Goal: Task Accomplishment & Management: Use online tool/utility

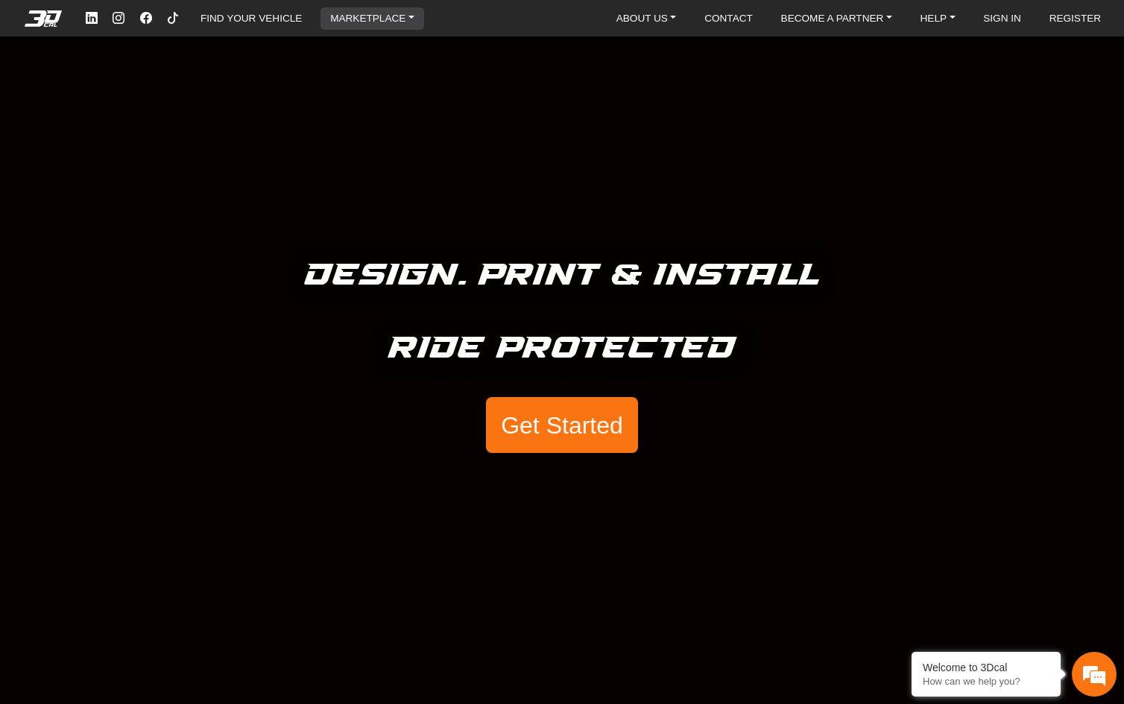
click at [406, 16] on link "MARKETPLACE" at bounding box center [372, 18] width 96 height 22
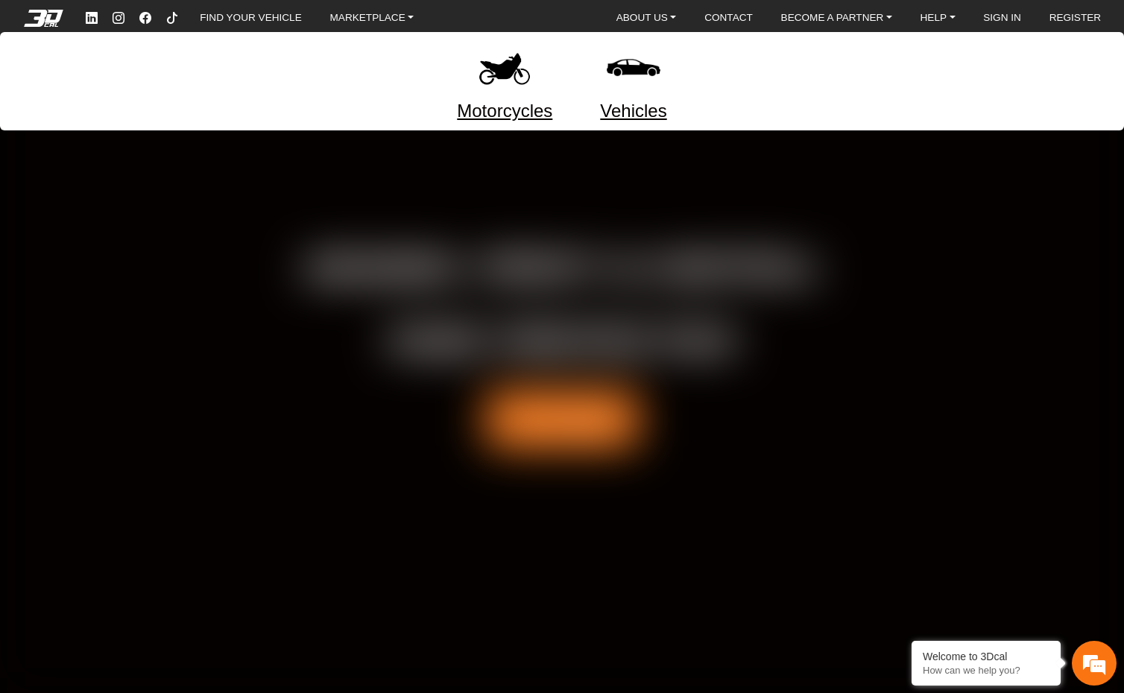
click at [406, 396] on div at bounding box center [562, 346] width 1124 height 693
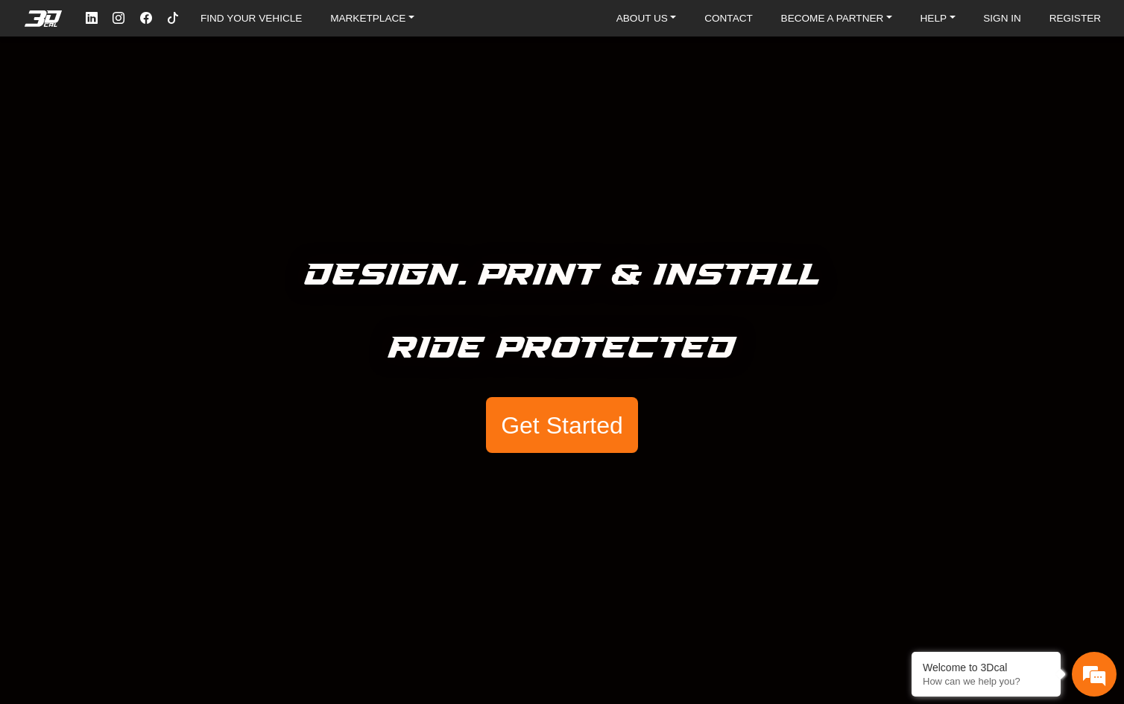
drag, startPoint x: 714, startPoint y: 468, endPoint x: 431, endPoint y: 553, distance: 294.9
click at [406, 553] on div "Design. Print & Install Ride Protected Get Started" at bounding box center [562, 352] width 1124 height 704
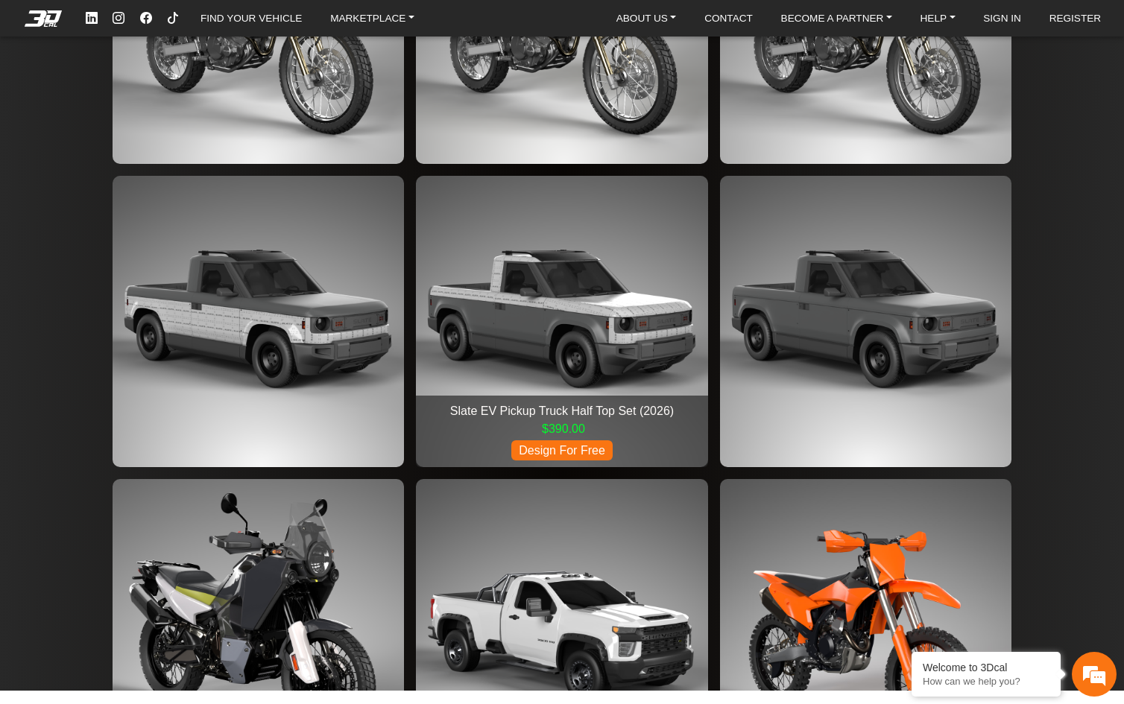
scroll to position [2821, 0]
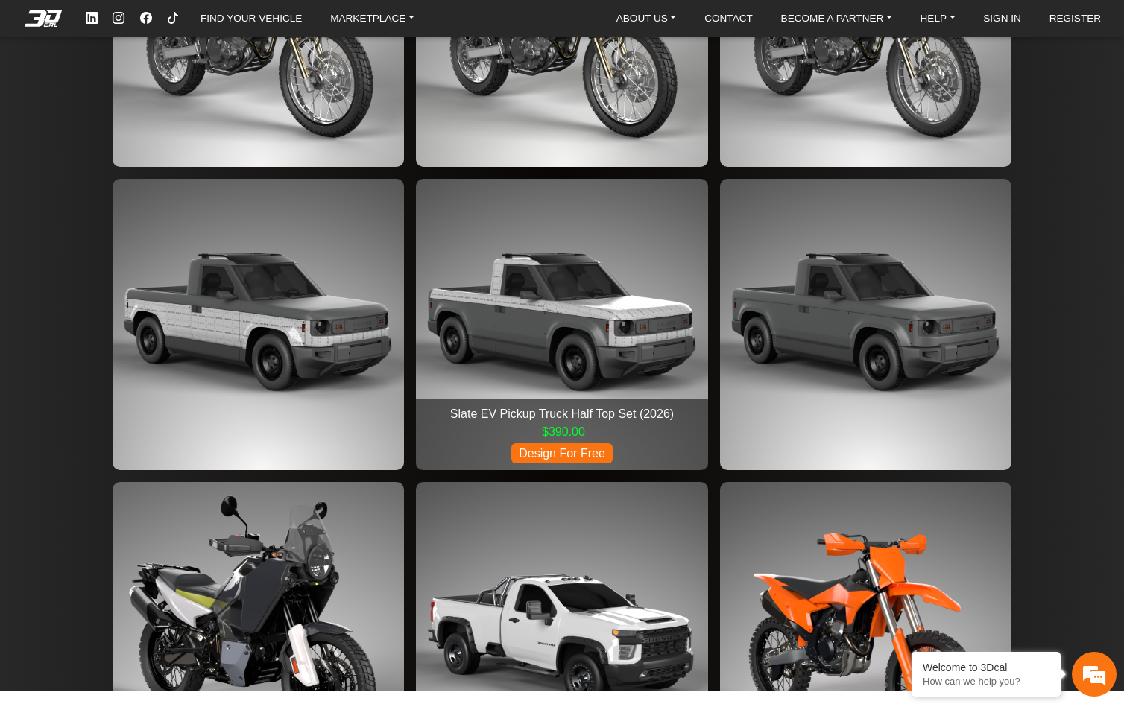
click at [406, 273] on img at bounding box center [561, 324] width 291 height 291
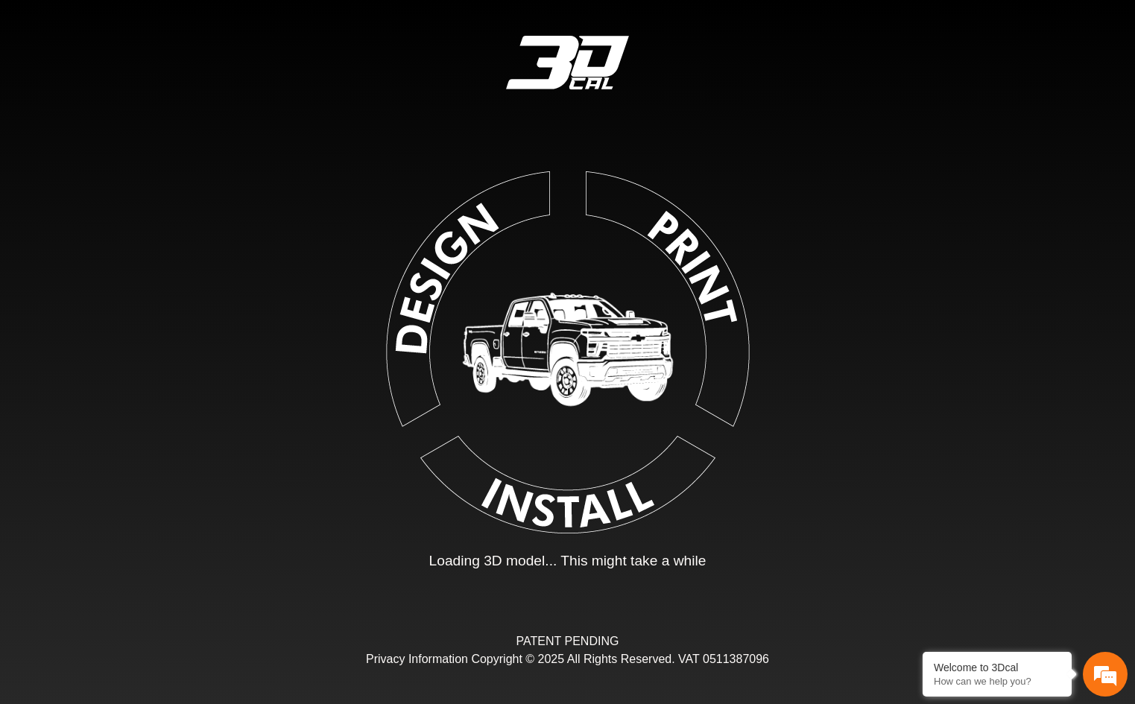
type input "*"
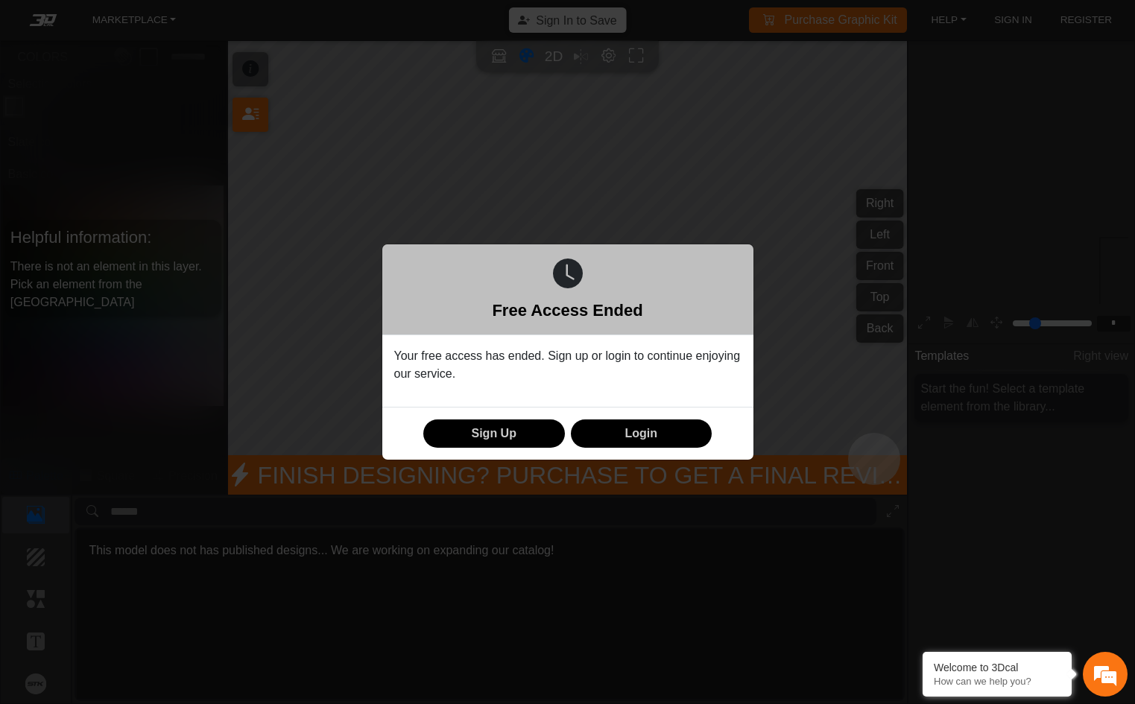
scroll to position [149, 168]
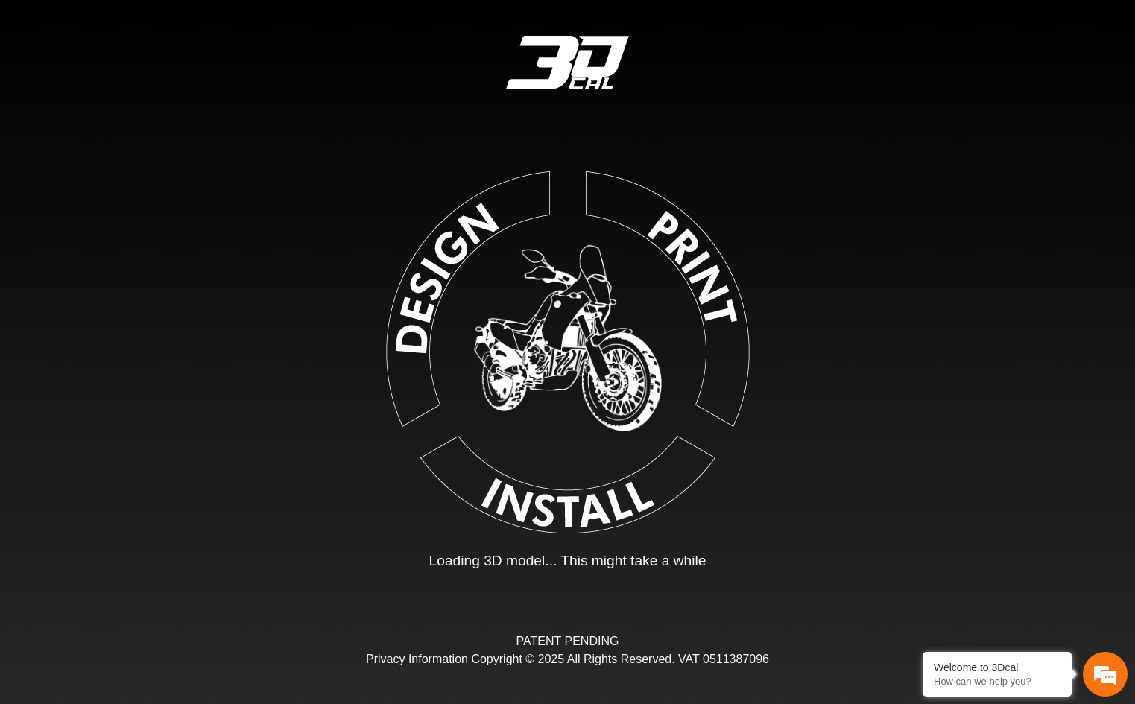
type input "*"
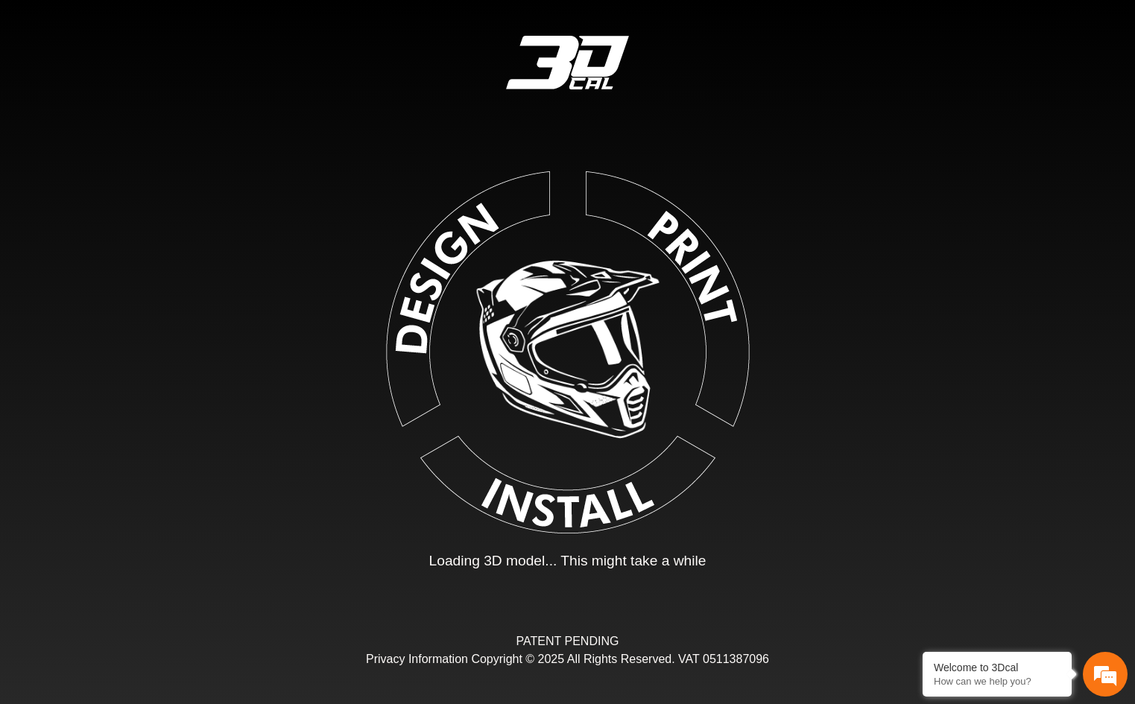
type input "*"
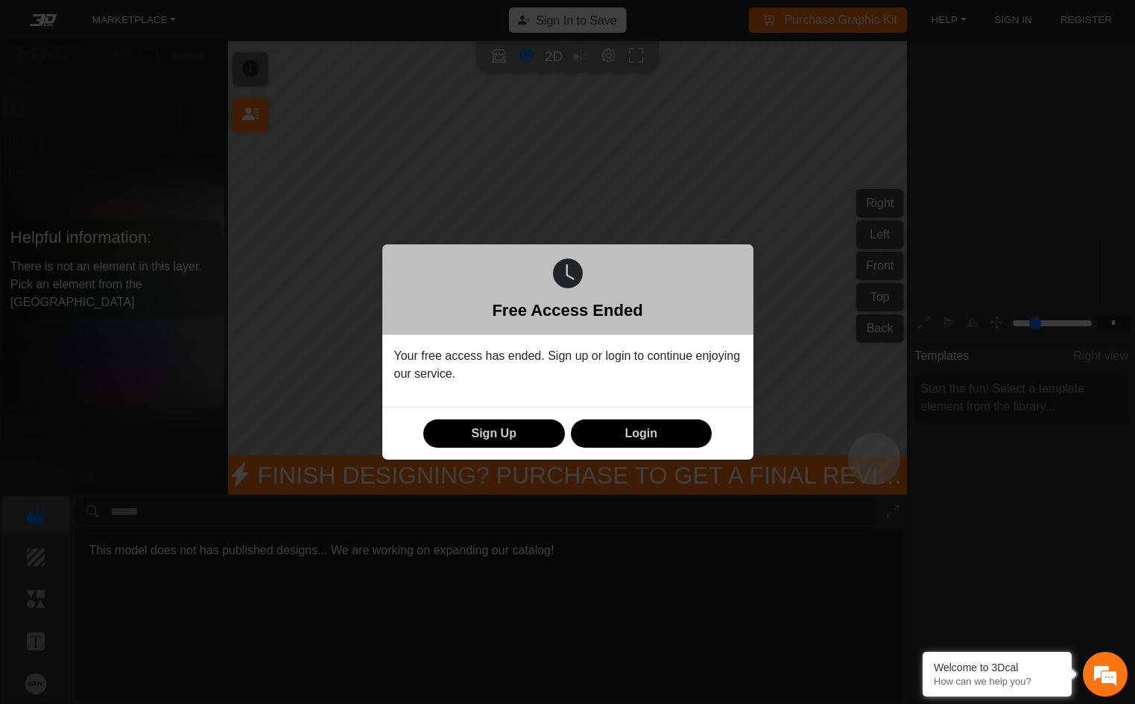
scroll to position [149, 168]
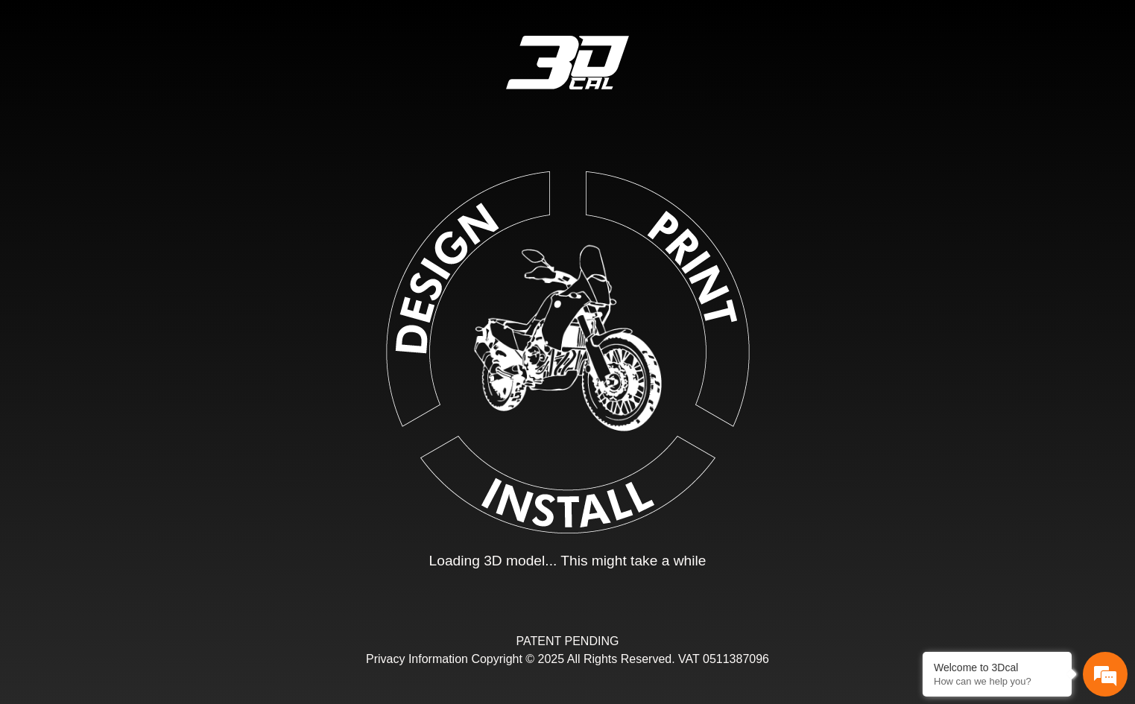
type input "*"
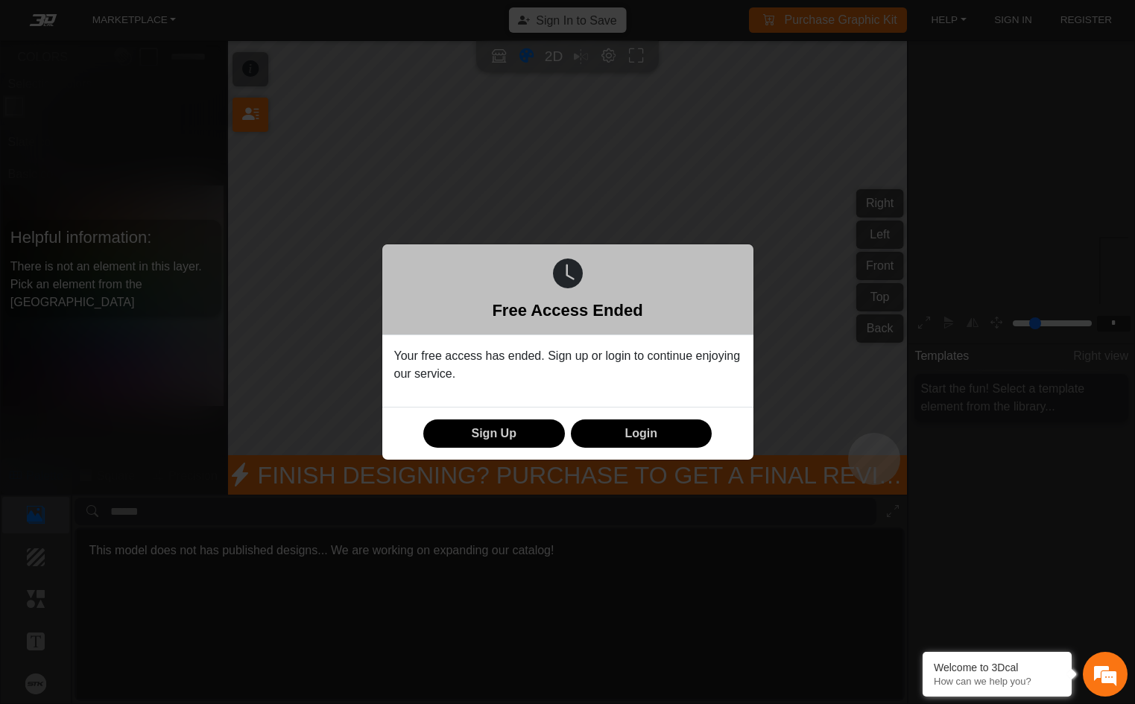
scroll to position [149, 168]
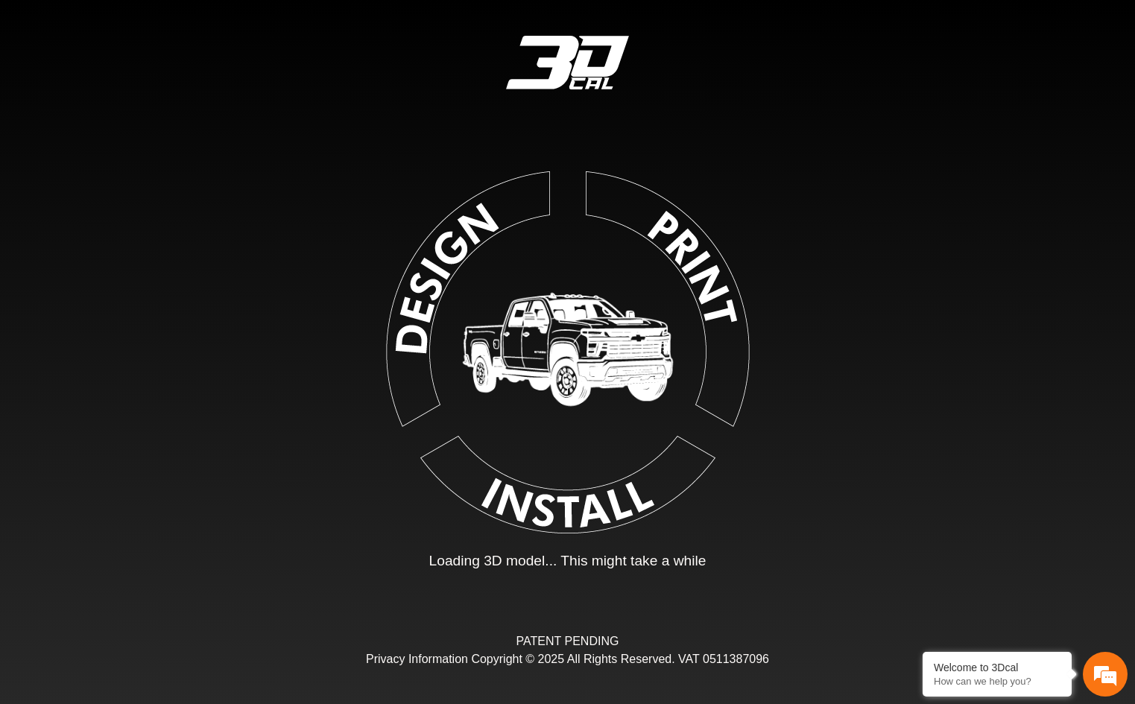
type input "*"
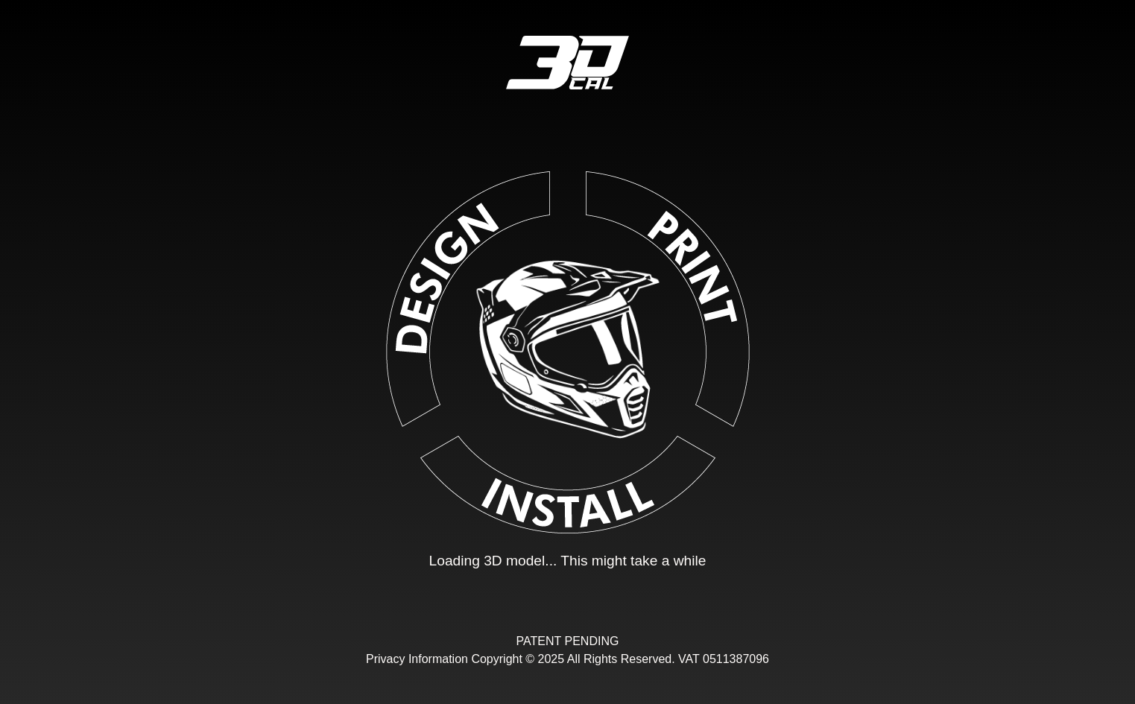
click at [839, 451] on div "Loading... Loading 3D model... This might take a while PATENT PENDING Privacy I…" at bounding box center [567, 352] width 1135 height 704
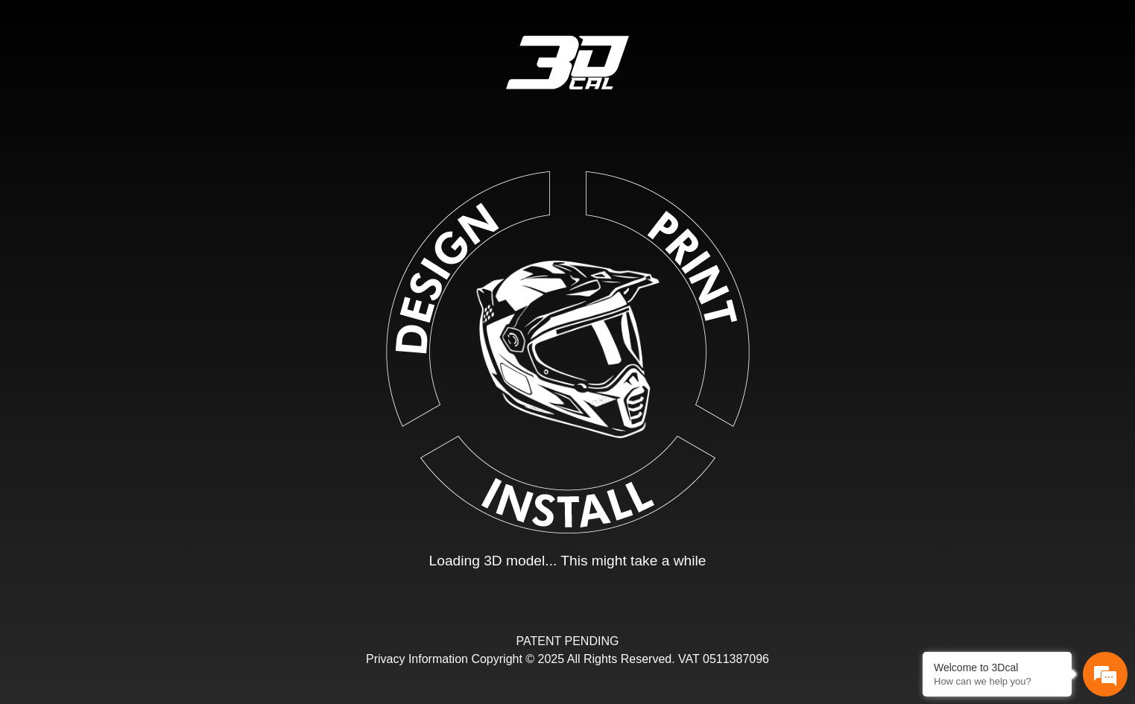
type input "*"
